Goal: Task Accomplishment & Management: Use online tool/utility

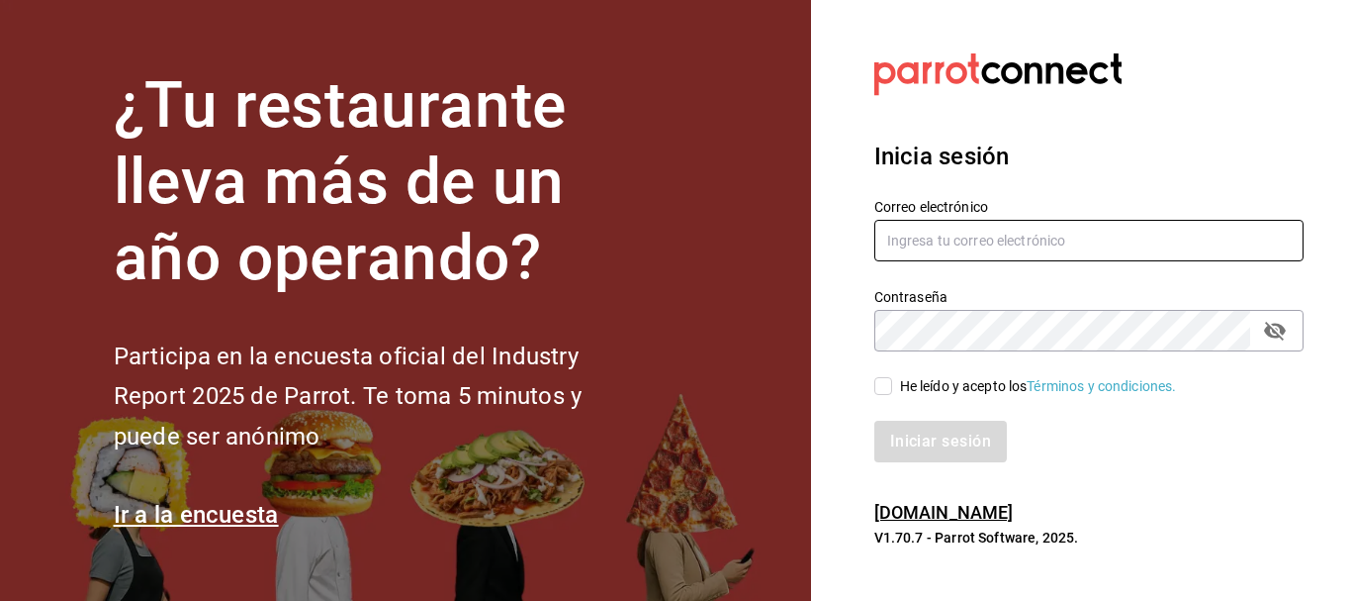
type input "[EMAIL_ADDRESS][DOMAIN_NAME]"
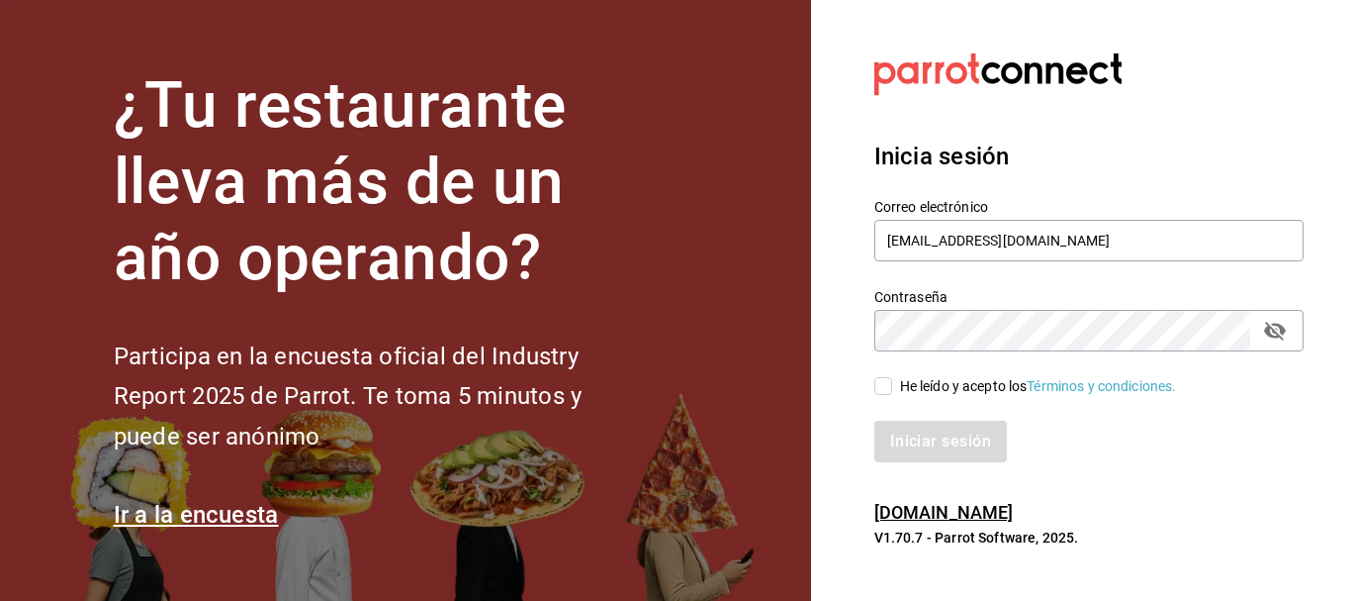
drag, startPoint x: 872, startPoint y: 374, endPoint x: 879, endPoint y: 383, distance: 11.3
click at [874, 376] on div "He leído y acepto los Términos y condiciones." at bounding box center [1077, 374] width 453 height 46
click at [879, 387] on input "He leído y acepto los Términos y condiciones." at bounding box center [884, 386] width 18 height 18
checkbox input "true"
click at [896, 440] on button "Iniciar sesión" at bounding box center [942, 441] width 135 height 42
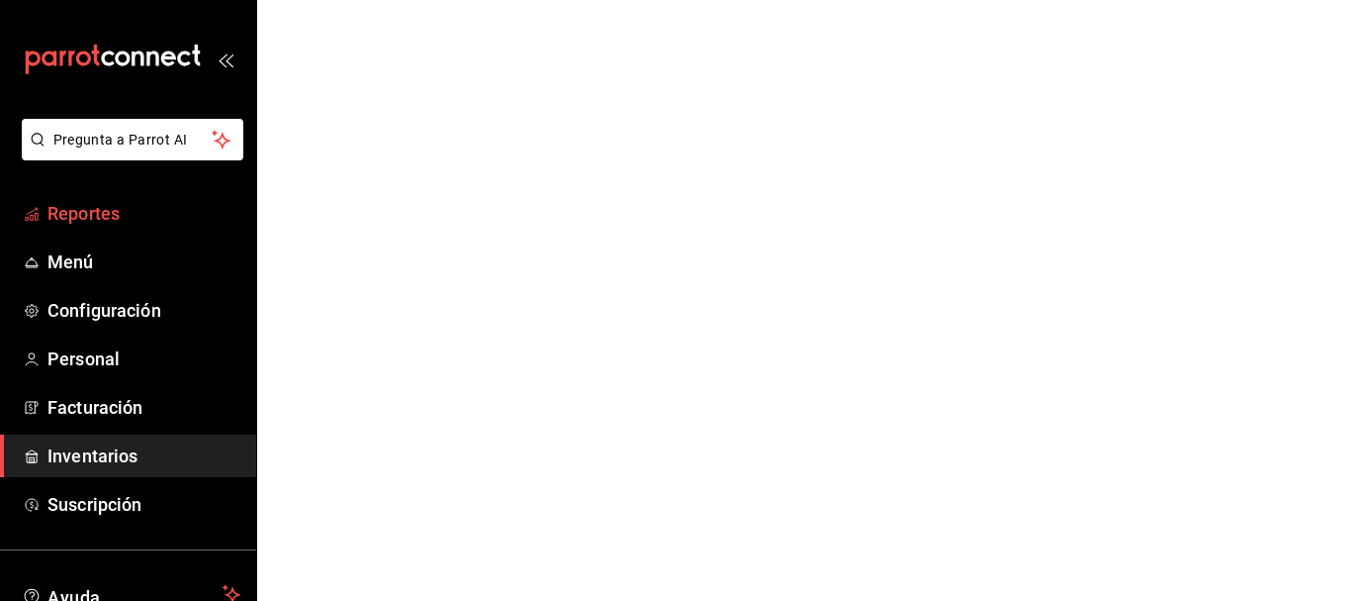
click at [86, 227] on link "Reportes" at bounding box center [128, 213] width 256 height 43
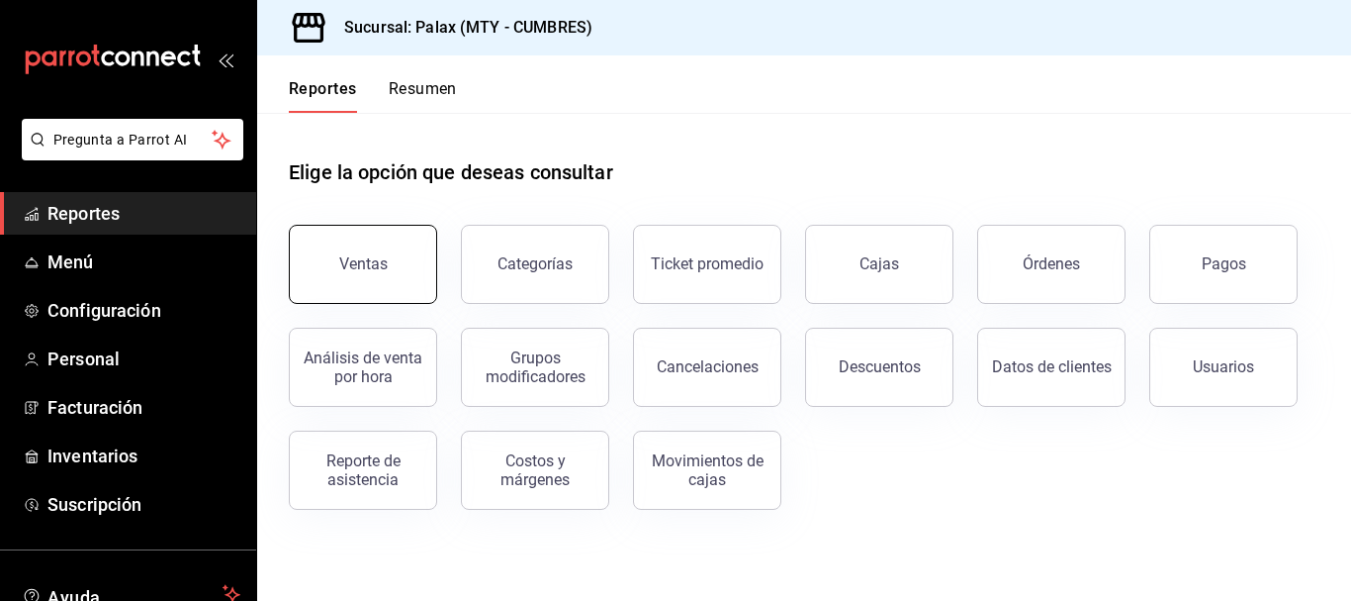
click at [364, 227] on div "Ventas" at bounding box center [351, 252] width 172 height 103
click at [393, 240] on button "Ventas" at bounding box center [363, 264] width 148 height 79
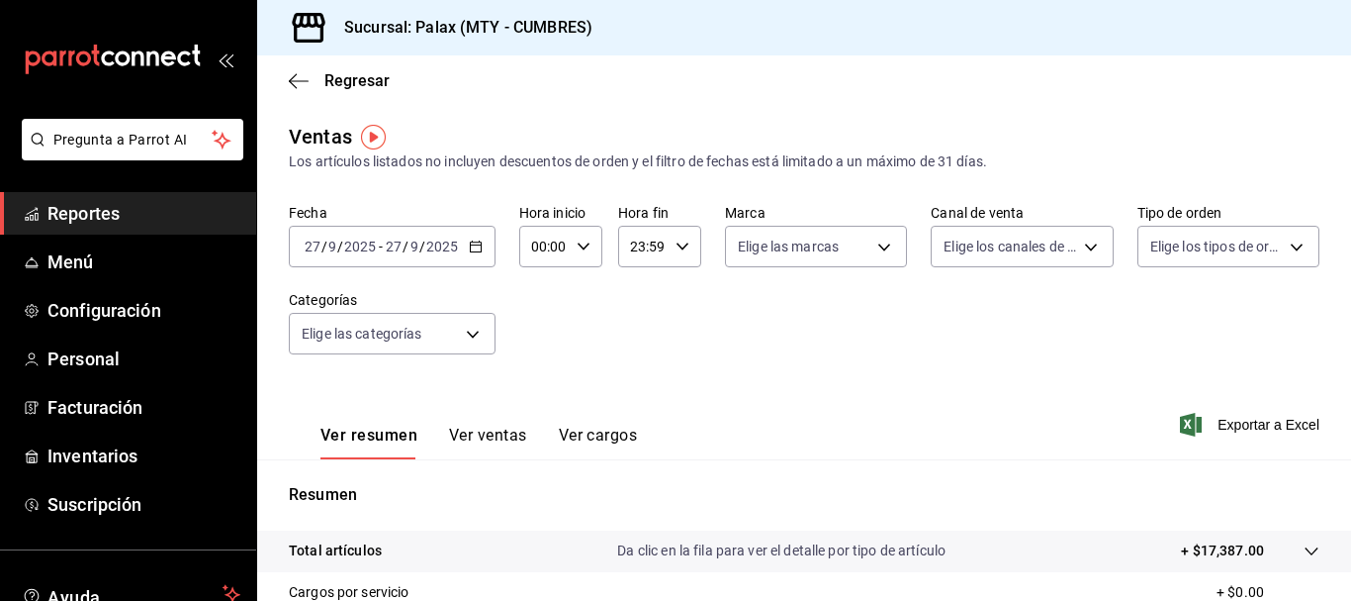
drag, startPoint x: 466, startPoint y: 248, endPoint x: 481, endPoint y: 250, distance: 15.0
click at [481, 250] on icon "button" at bounding box center [476, 246] width 14 height 14
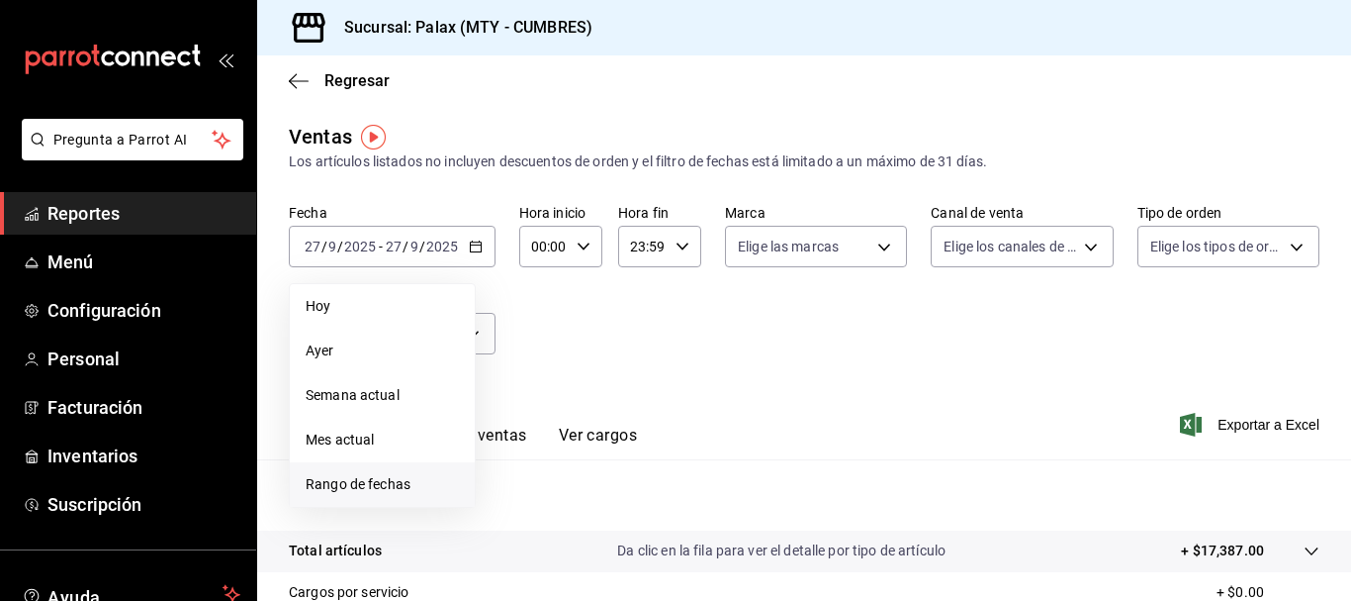
click at [368, 482] on span "Rango de fechas" at bounding box center [382, 484] width 153 height 21
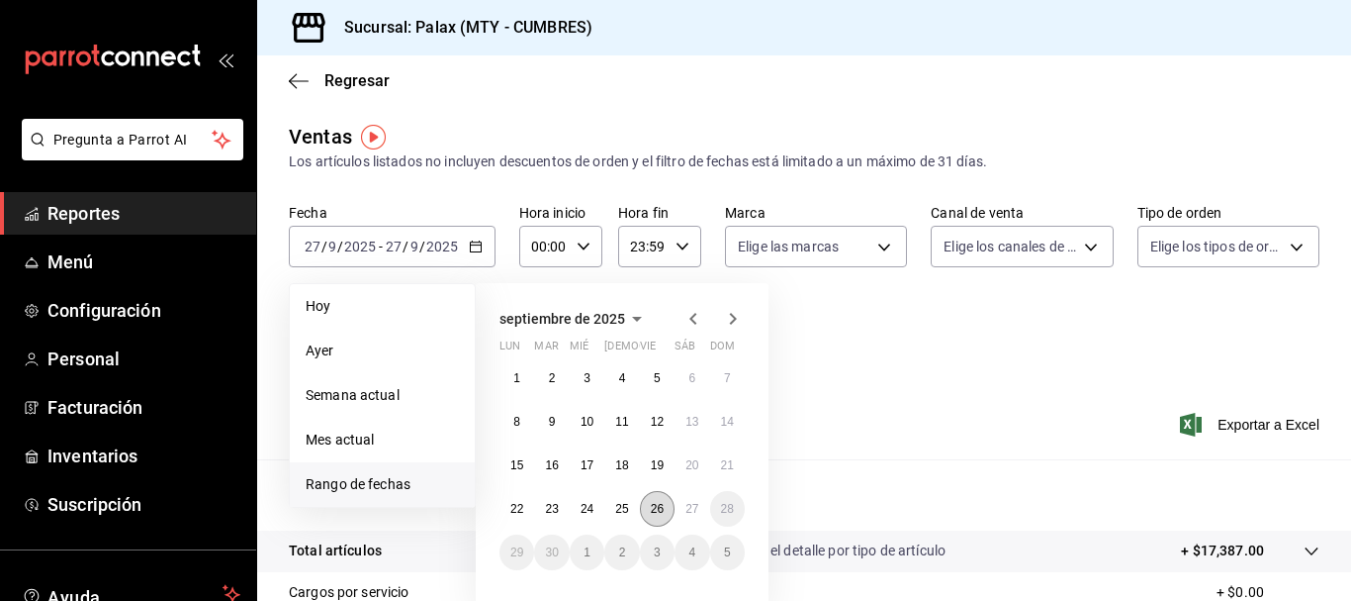
click at [657, 510] on abbr "26" at bounding box center [657, 509] width 13 height 14
click at [687, 511] on abbr "27" at bounding box center [692, 509] width 13 height 14
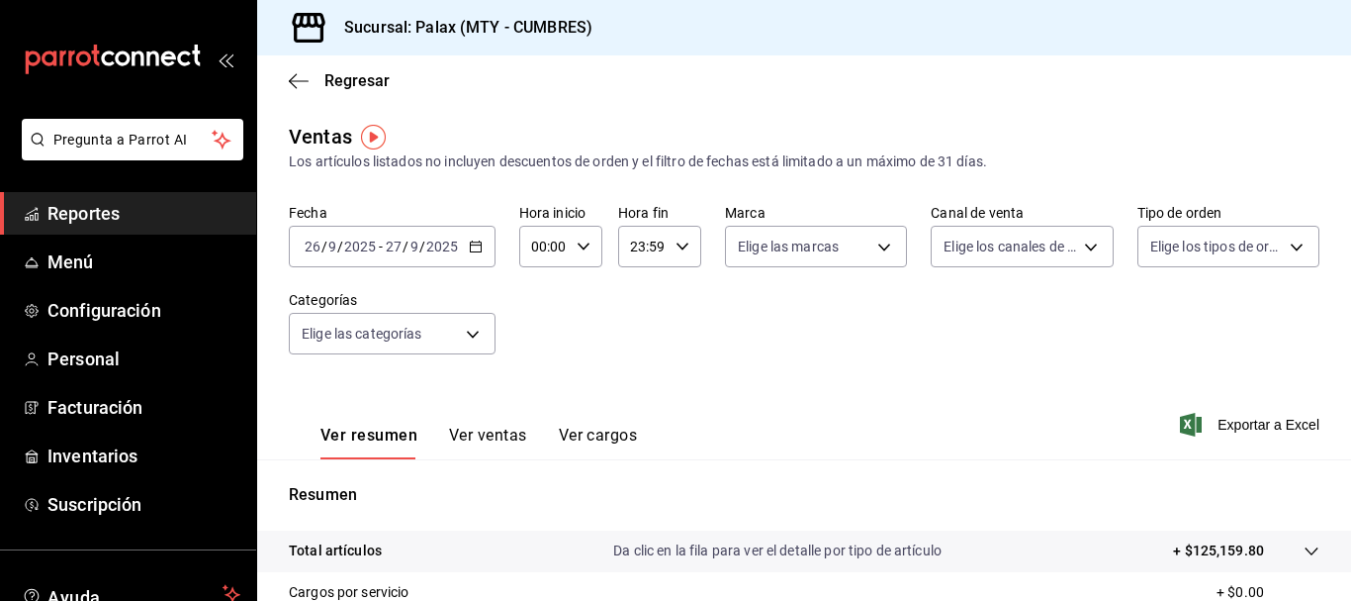
click at [592, 255] on div "00:00 Hora inicio" at bounding box center [560, 247] width 83 height 42
click at [538, 401] on span "23" at bounding box center [538, 408] width 9 height 16
type input "23:00"
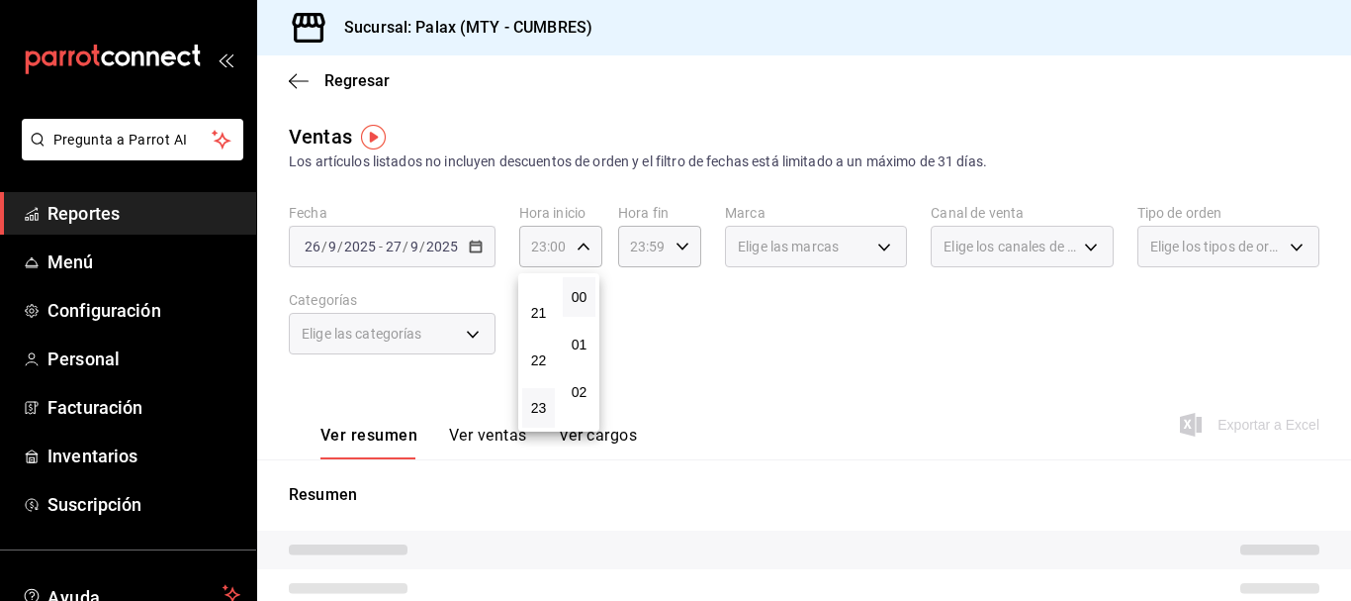
click at [729, 354] on div at bounding box center [675, 300] width 1351 height 601
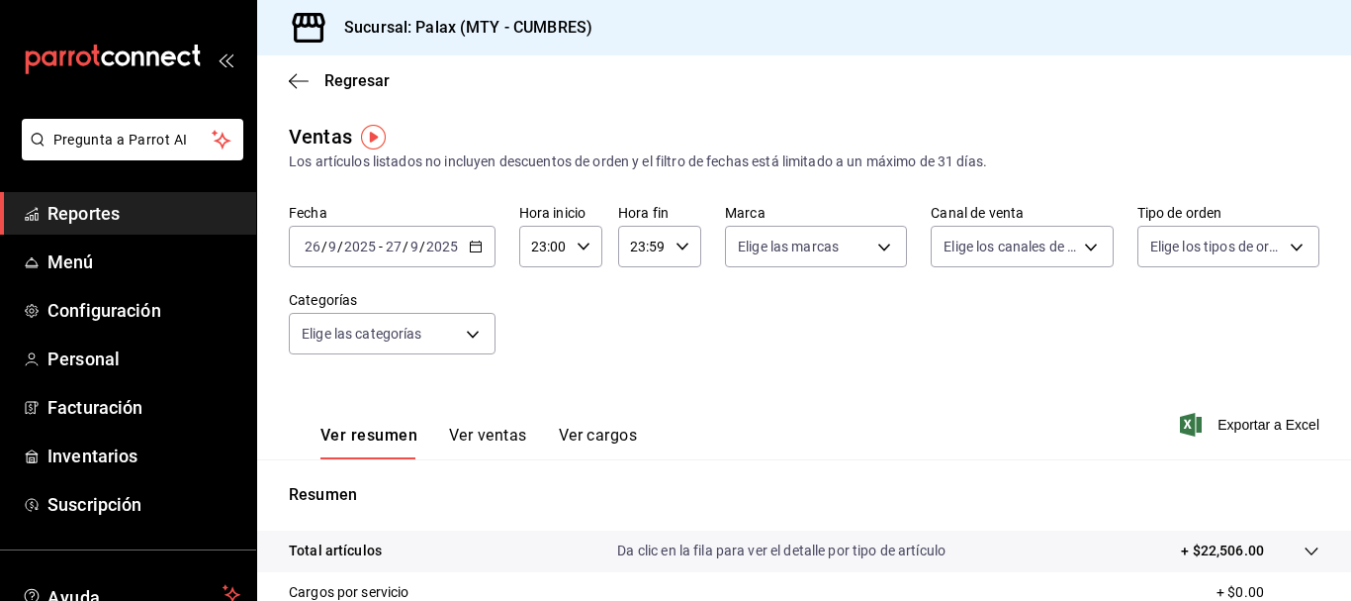
click at [529, 438] on div "Ver resumen Ver ventas Ver cargos" at bounding box center [479, 442] width 317 height 34
click at [513, 438] on button "Ver ventas" at bounding box center [488, 442] width 78 height 34
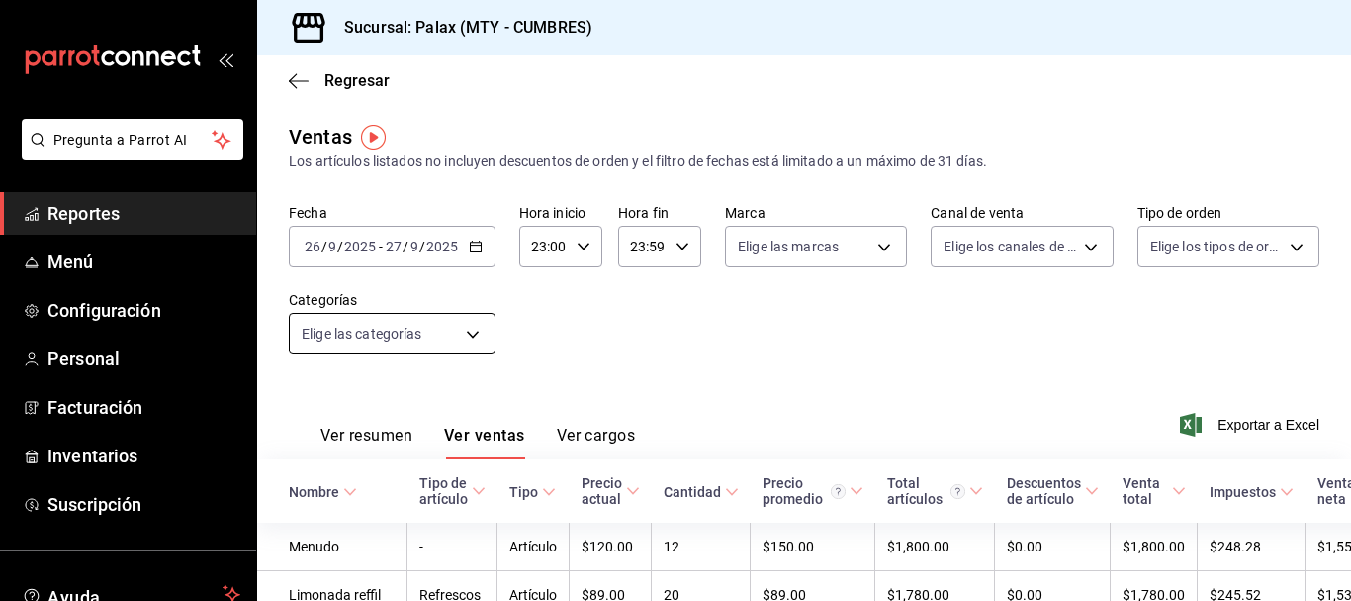
click at [466, 341] on body "Pregunta a Parrot AI Reportes Menú Configuración Personal Facturación Inventari…" at bounding box center [675, 300] width 1351 height 601
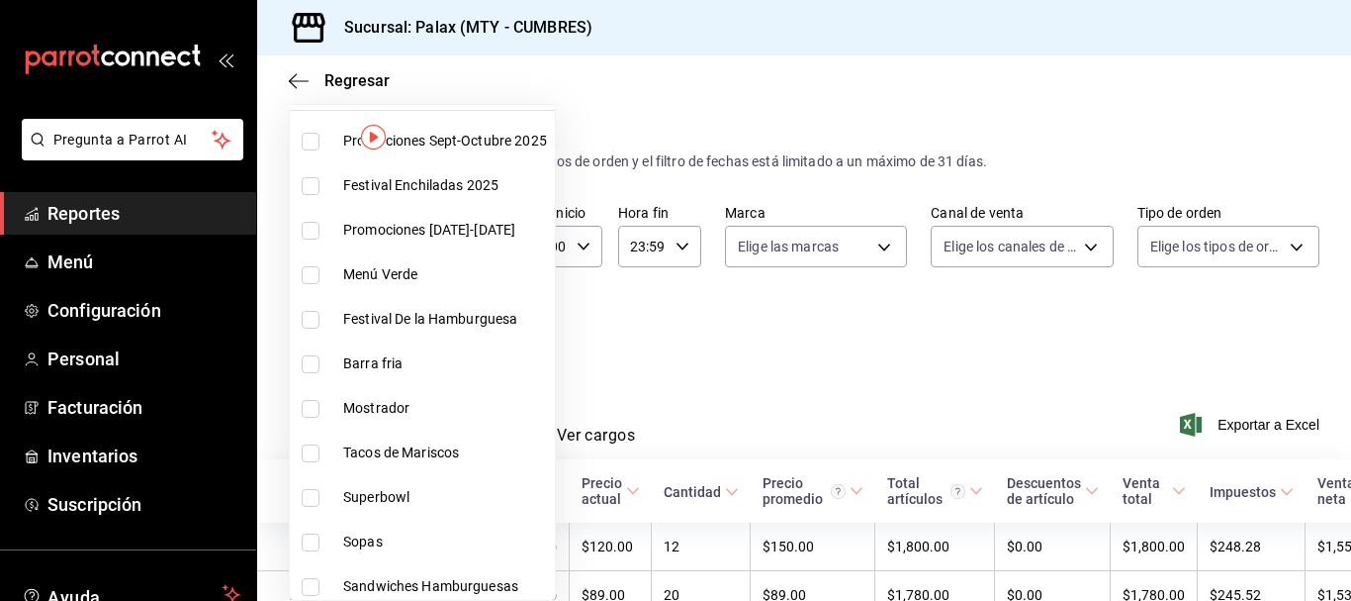
scroll to position [99, 0]
click at [321, 405] on label at bounding box center [315, 410] width 26 height 18
click at [320, 405] on input "checkbox" at bounding box center [311, 410] width 18 height 18
checkbox input "false"
click at [889, 325] on div at bounding box center [675, 300] width 1351 height 601
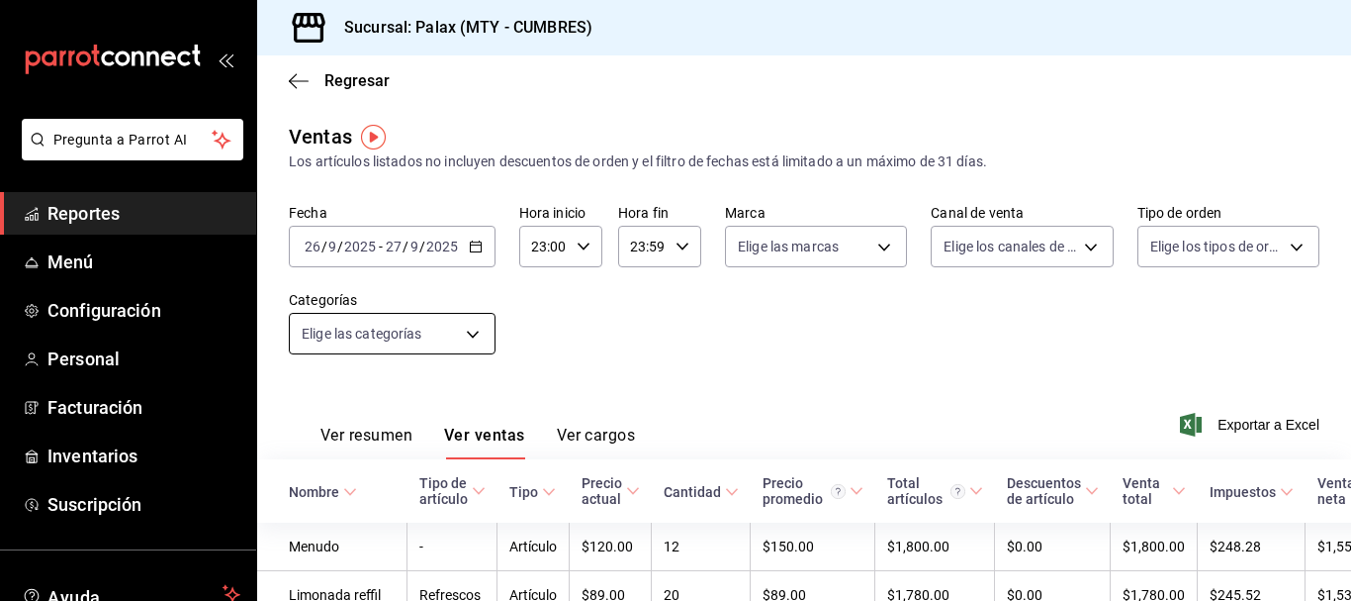
click at [417, 330] on body "Pregunta a Parrot AI Reportes Menú Configuración Personal Facturación Inventari…" at bounding box center [675, 300] width 1351 height 601
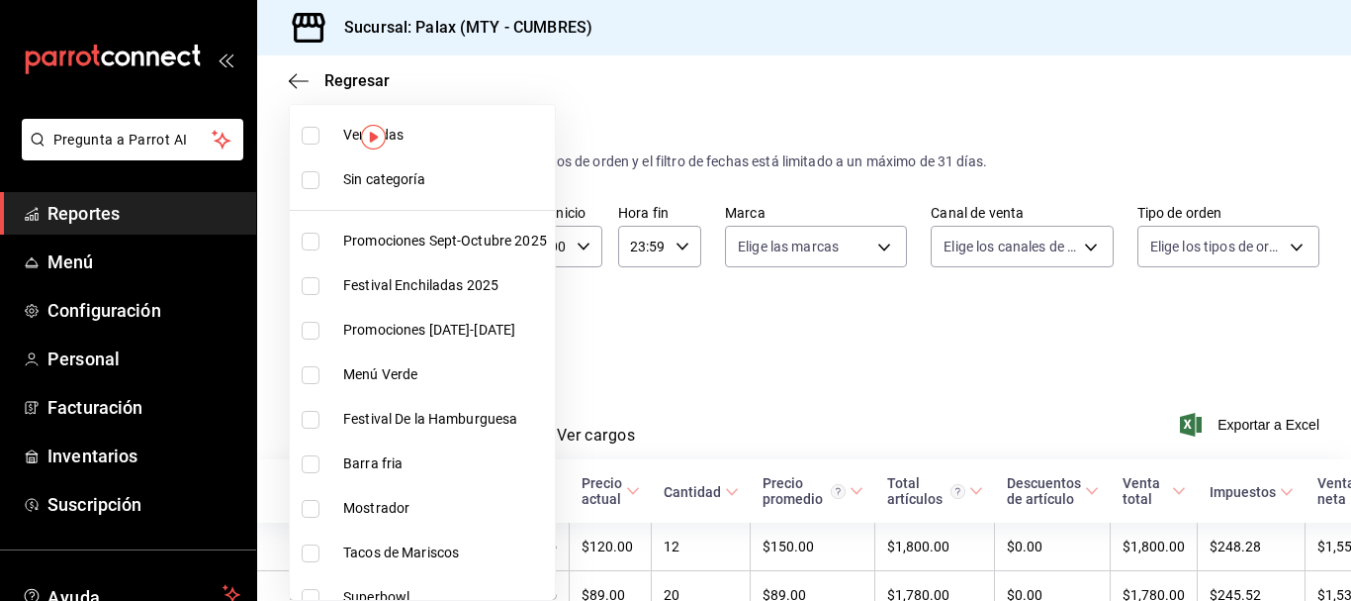
click at [324, 494] on li "Mostrador" at bounding box center [422, 508] width 265 height 45
type input "f2dae4ce-bbab-4ca5-92d1-59dc07dbf672"
checkbox input "true"
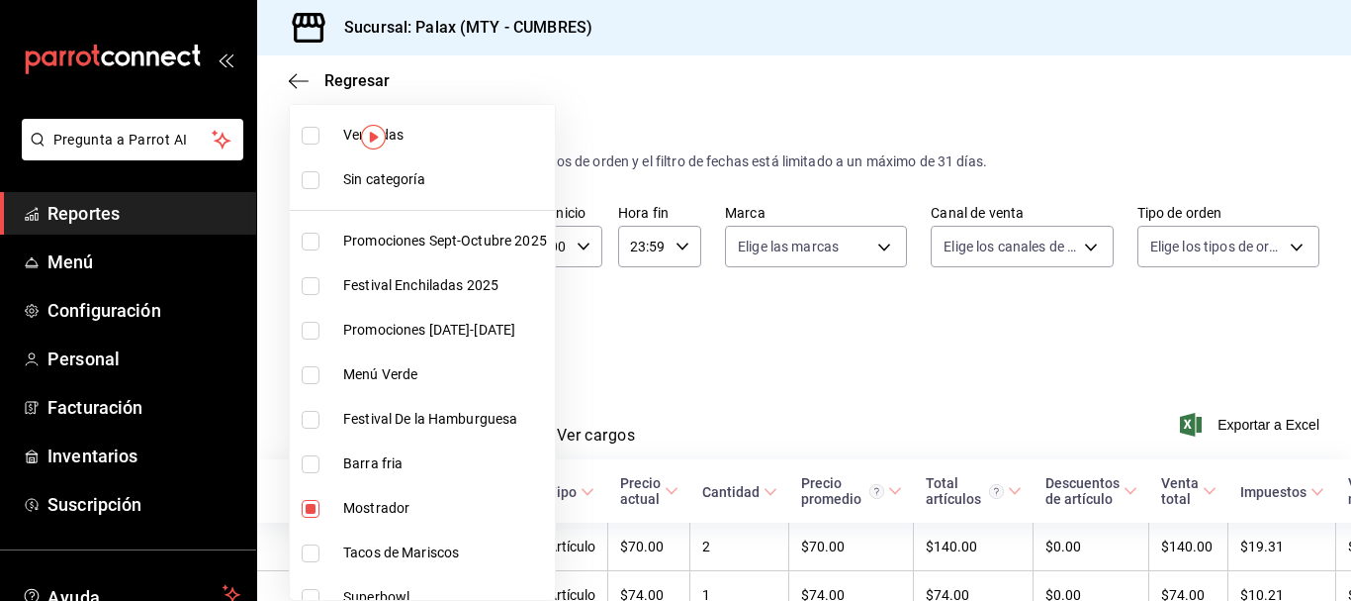
click at [751, 365] on div at bounding box center [675, 300] width 1351 height 601
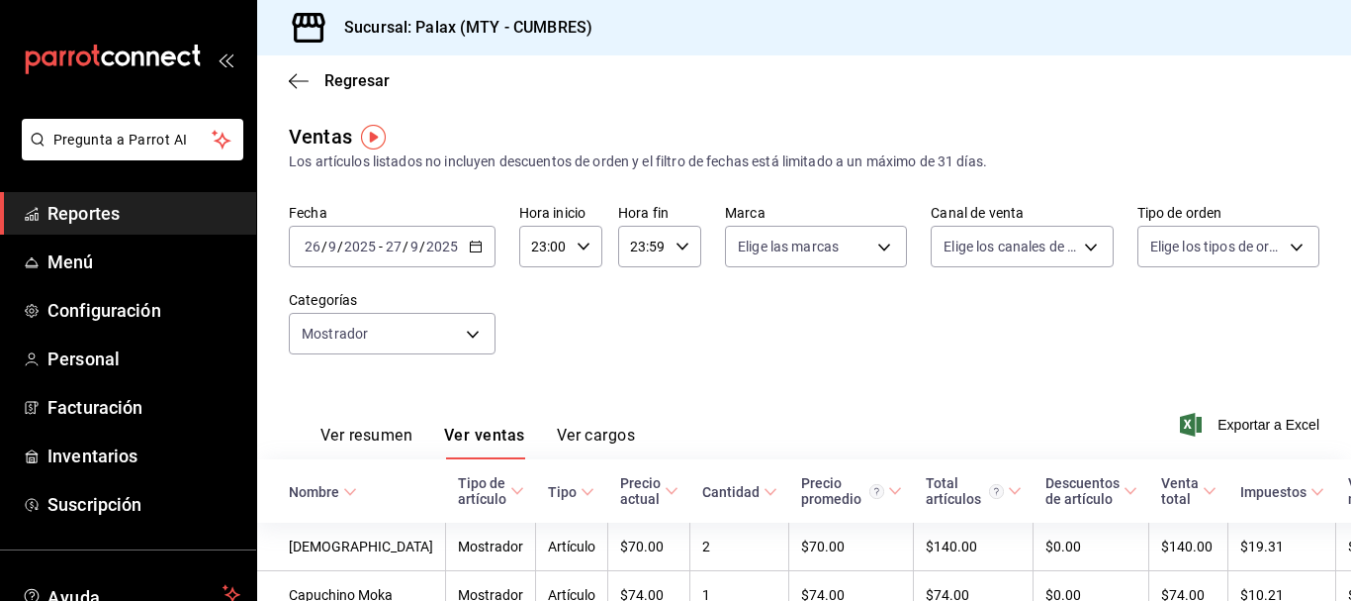
click at [433, 361] on div "Fecha 2025-09-26 26 / 9 / 2025 - 2025-09-27 27 / 9 / 2025 Hora inicio 23:00 Hor…" at bounding box center [804, 291] width 1031 height 174
click at [435, 328] on body "Pregunta a Parrot AI Reportes Menú Configuración Personal Facturación Inventari…" at bounding box center [675, 300] width 1351 height 601
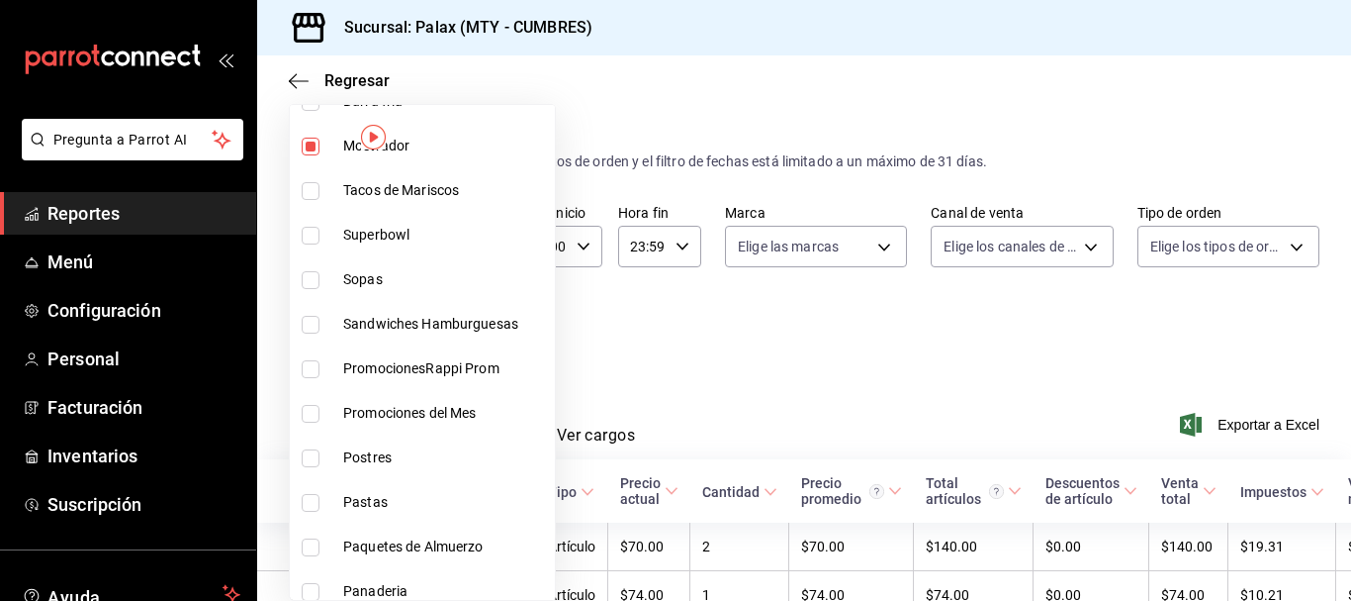
scroll to position [396, 0]
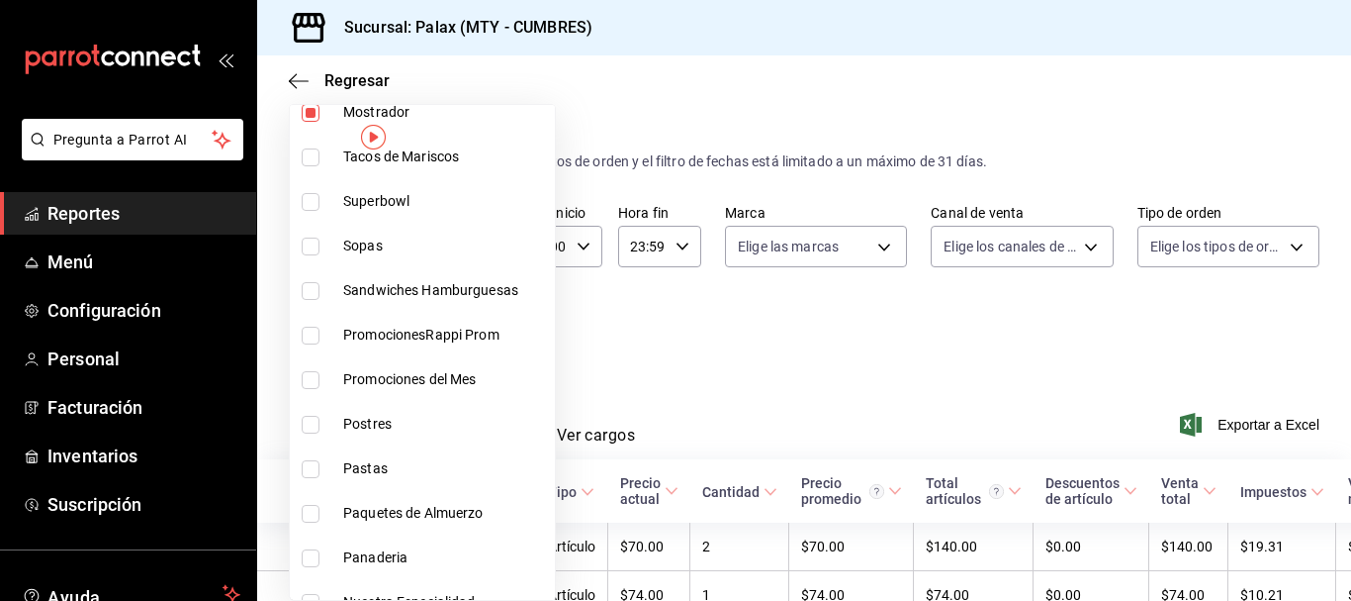
click at [296, 428] on li "Postres" at bounding box center [422, 424] width 265 height 45
type input "f2dae4ce-bbab-4ca5-92d1-59dc07dbf672,6970ed2c-64d9-4fee-a1ac-8fe23c7e63ab"
checkbox input "true"
click at [325, 553] on label at bounding box center [315, 558] width 26 height 18
click at [320, 553] on input "checkbox" at bounding box center [311, 558] width 18 height 18
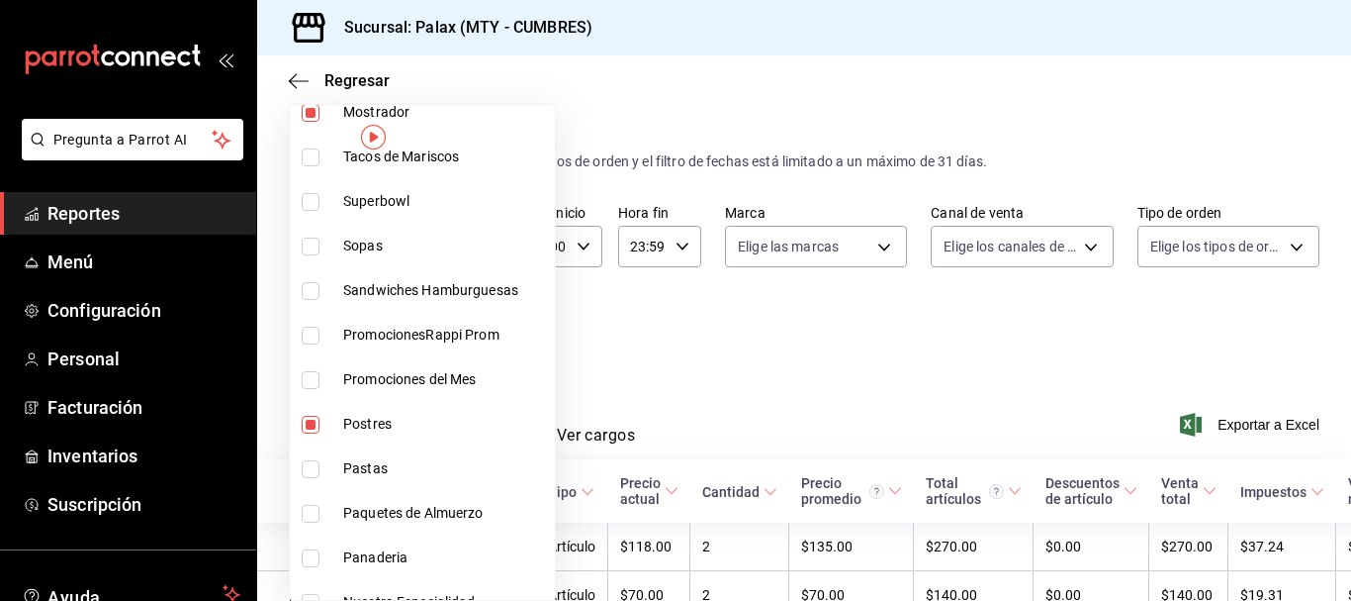
checkbox input "false"
click at [304, 545] on li "Panaderia" at bounding box center [422, 557] width 265 height 45
type input "f2dae4ce-bbab-4ca5-92d1-59dc07dbf672,6970ed2c-64d9-4fee-a1ac-8fe23c7e63ab,c1857…"
checkbox input "true"
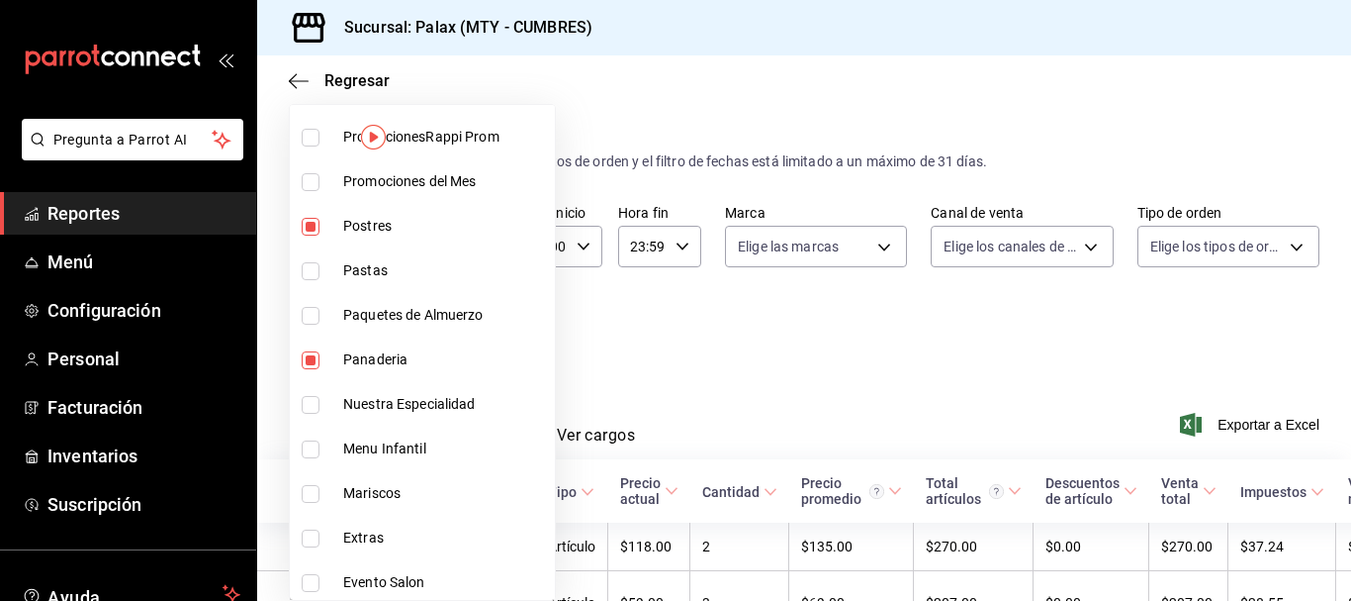
scroll to position [791, 0]
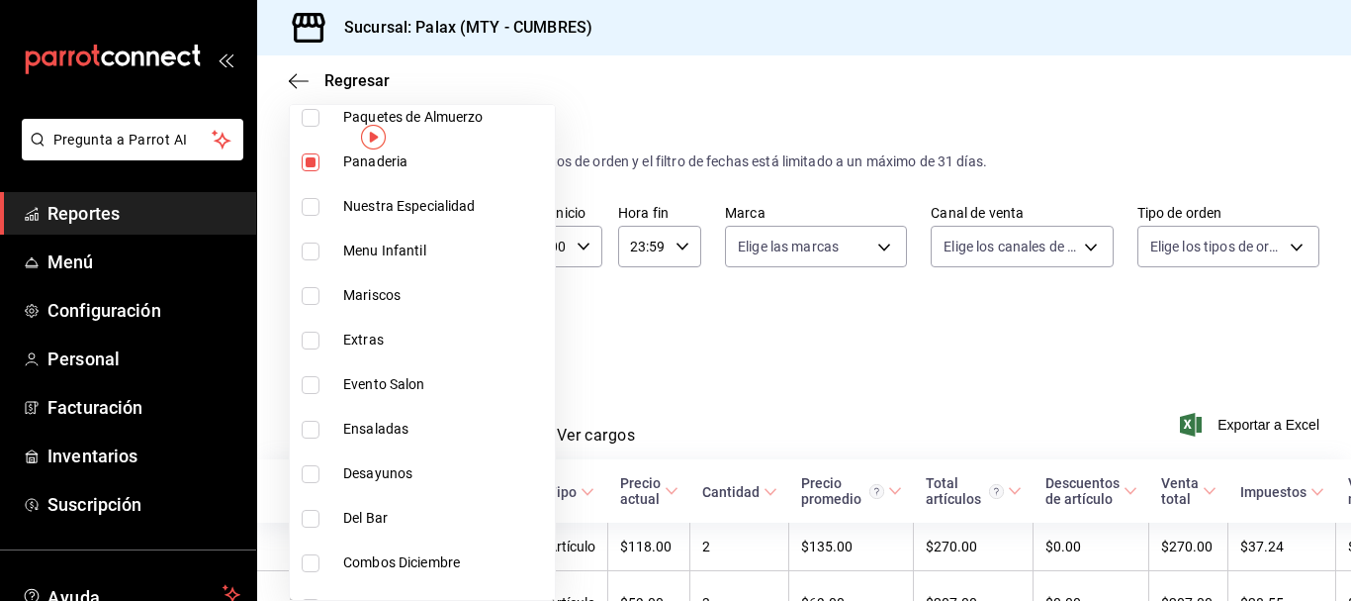
click at [333, 518] on li "Del Bar" at bounding box center [422, 518] width 265 height 45
type input "f2dae4ce-bbab-4ca5-92d1-59dc07dbf672,6970ed2c-64d9-4fee-a1ac-8fe23c7e63ab,c1857…"
checkbox input "true"
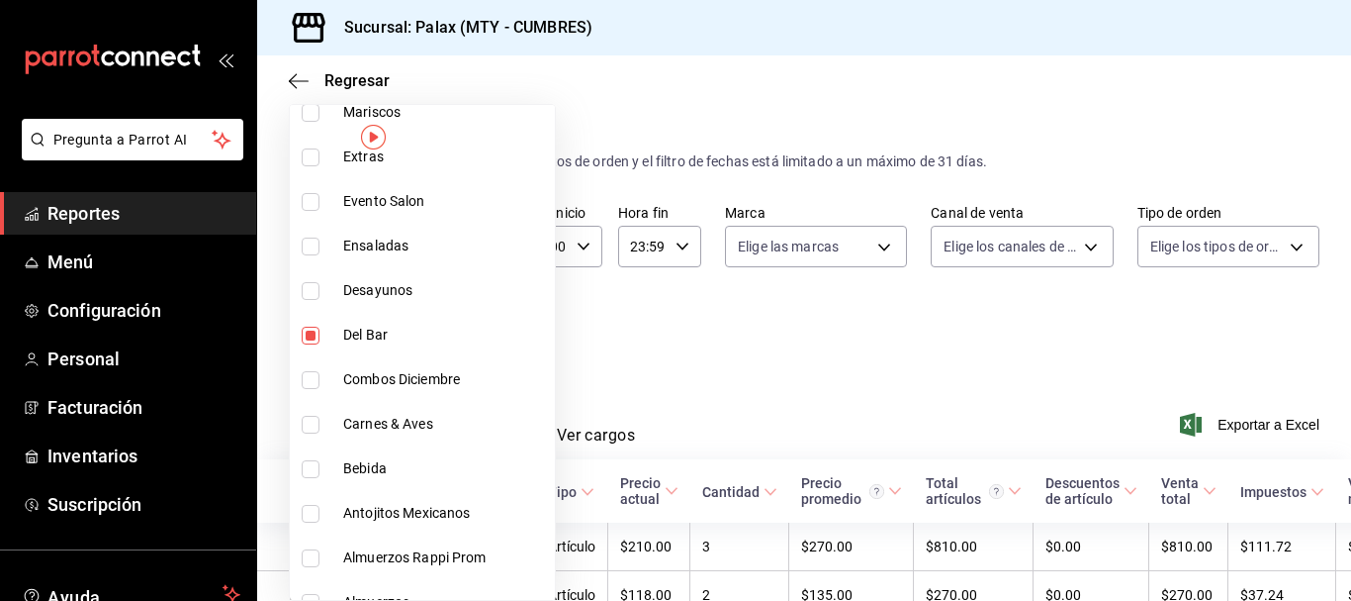
scroll to position [989, 0]
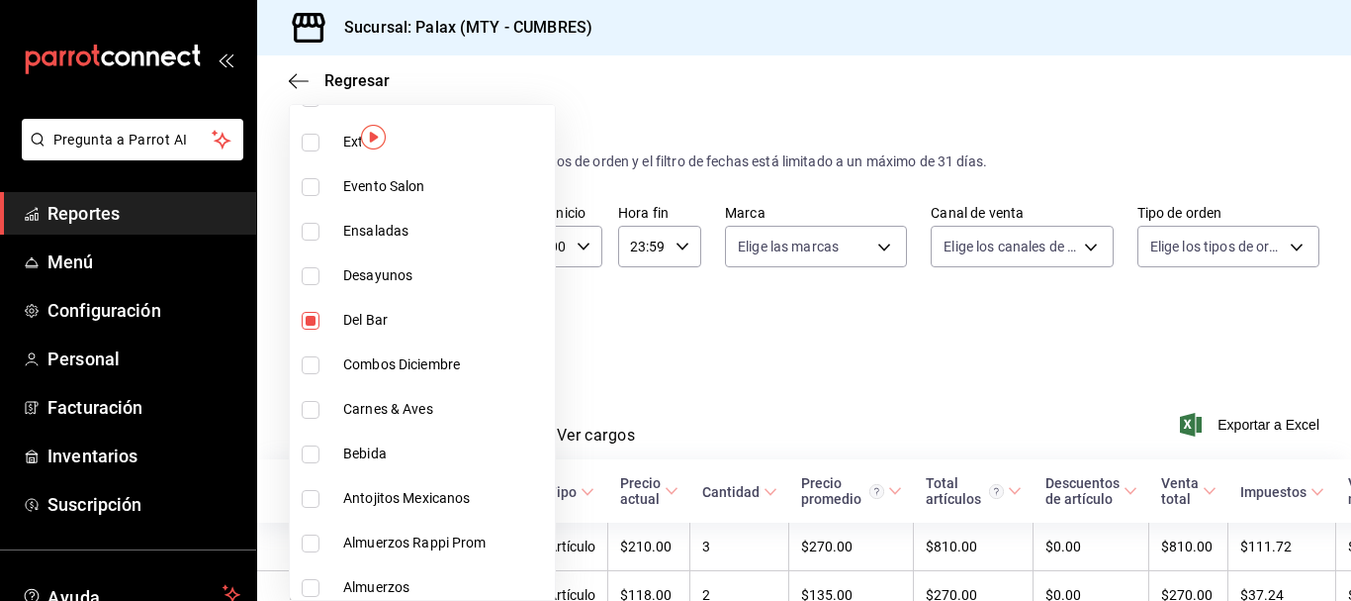
click at [321, 462] on label at bounding box center [315, 454] width 26 height 18
click at [320, 462] on input "checkbox" at bounding box center [311, 454] width 18 height 18
checkbox input "false"
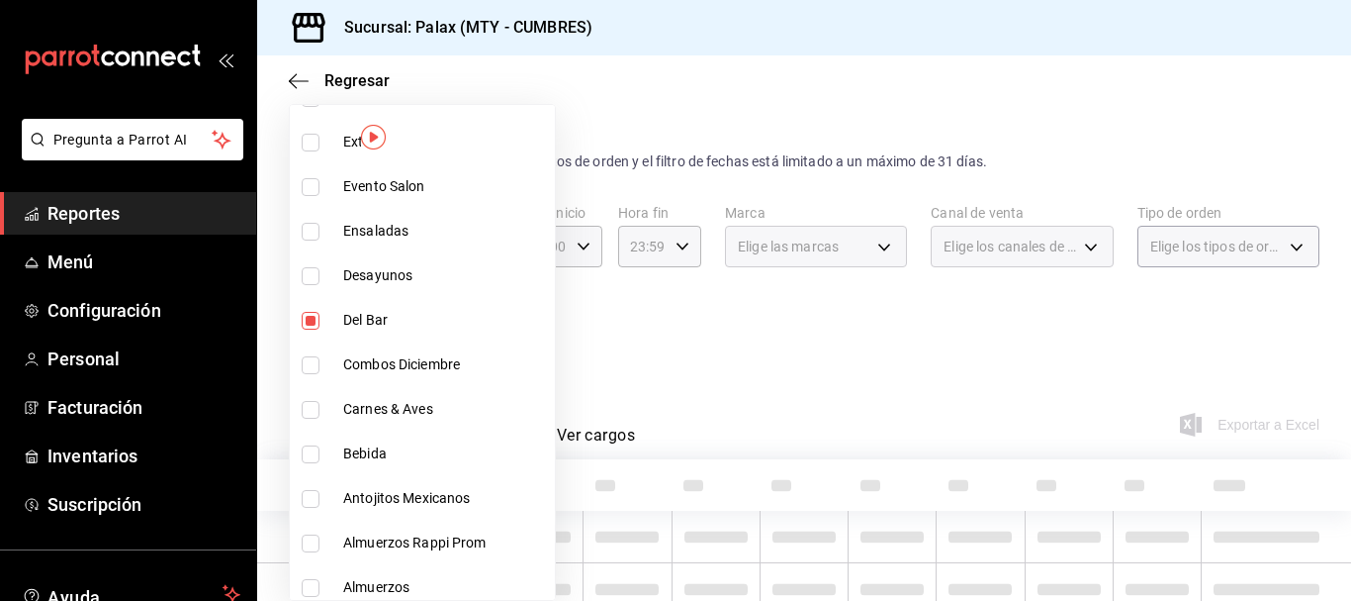
type input "f2dae4ce-bbab-4ca5-92d1-59dc07dbf672,6970ed2c-64d9-4fee-a1ac-8fe23c7e63ab,c1857…"
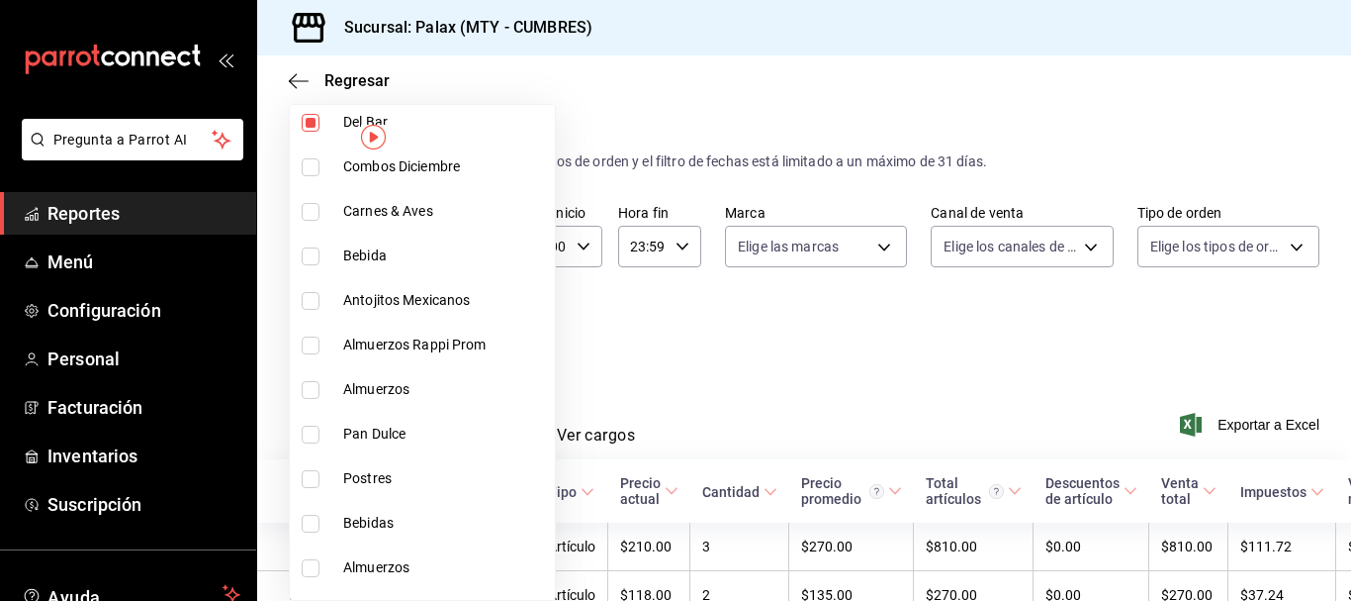
click at [317, 262] on input "checkbox" at bounding box center [311, 256] width 18 height 18
checkbox input "true"
type input "f2dae4ce-bbab-4ca5-92d1-59dc07dbf672,6970ed2c-64d9-4fee-a1ac-8fe23c7e63ab,c1857…"
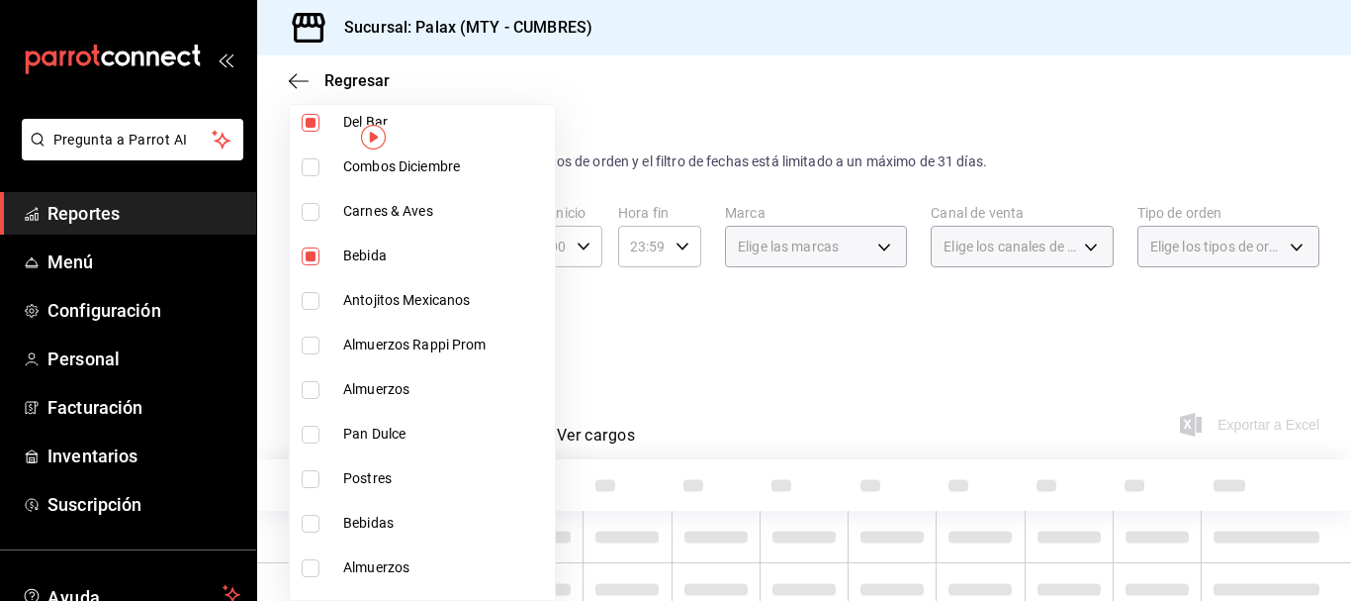
click at [308, 427] on input "checkbox" at bounding box center [311, 434] width 18 height 18
checkbox input "true"
type input "f2dae4ce-bbab-4ca5-92d1-59dc07dbf672,6970ed2c-64d9-4fee-a1ac-8fe23c7e63ab,c1857…"
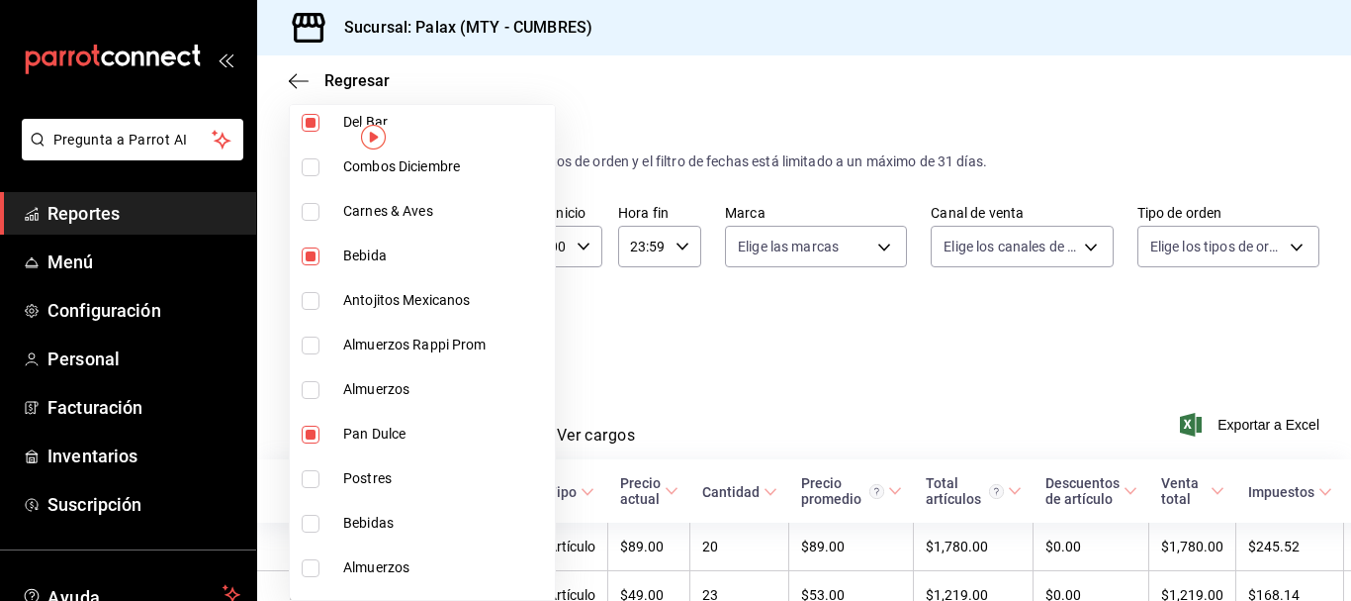
click at [310, 483] on input "checkbox" at bounding box center [311, 479] width 18 height 18
checkbox input "true"
type input "f2dae4ce-bbab-4ca5-92d1-59dc07dbf672,6970ed2c-64d9-4fee-a1ac-8fe23c7e63ab,c1857…"
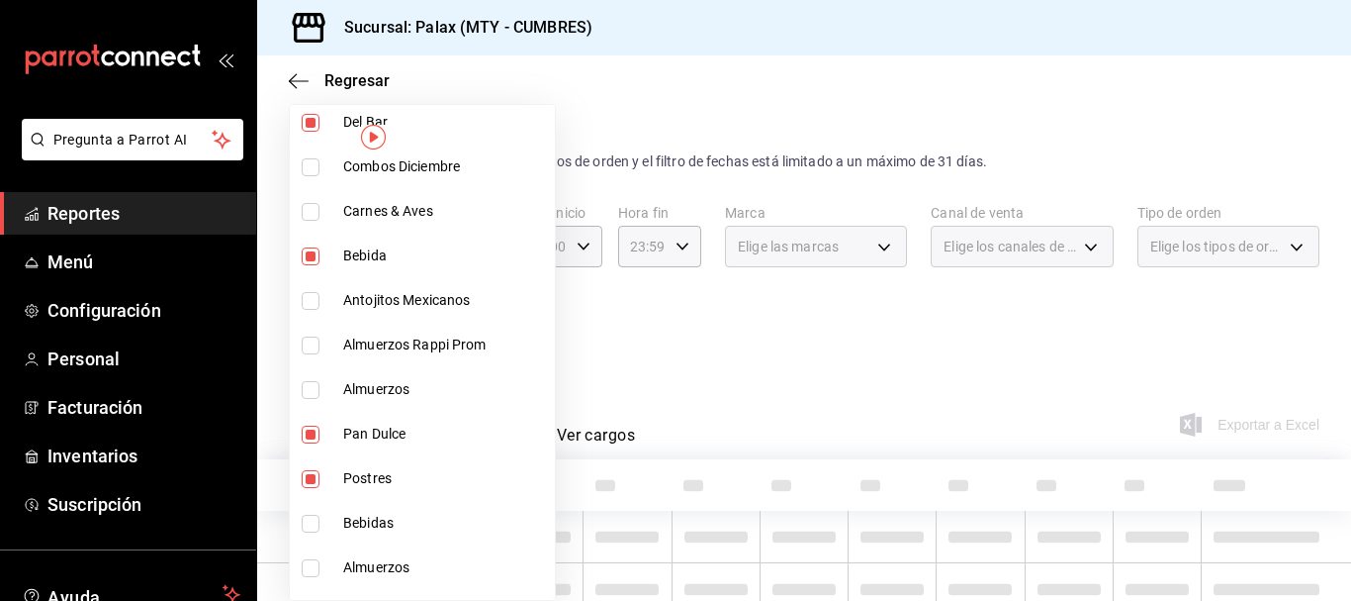
click at [316, 519] on input "checkbox" at bounding box center [311, 523] width 18 height 18
checkbox input "true"
type input "f2dae4ce-bbab-4ca5-92d1-59dc07dbf672,6970ed2c-64d9-4fee-a1ac-8fe23c7e63ab,c1857…"
click at [959, 370] on div at bounding box center [675, 300] width 1351 height 601
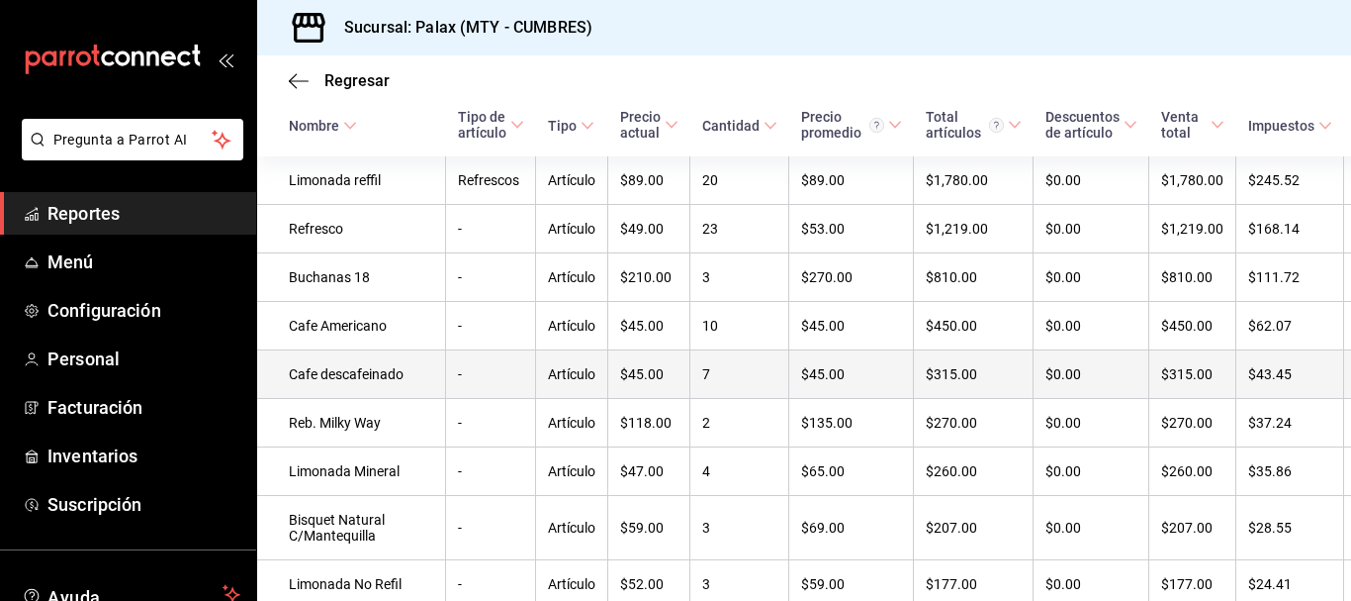
scroll to position [267, 0]
